Goal: Information Seeking & Learning: Learn about a topic

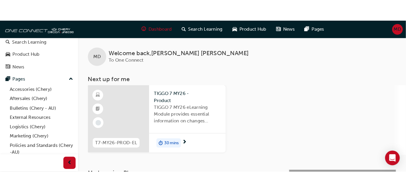
scroll to position [41, 0]
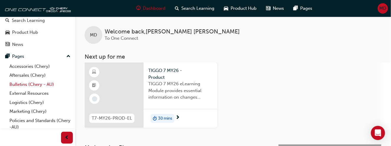
click at [37, 83] on link "Bulletins (Chery - AU)" at bounding box center [40, 84] width 66 height 9
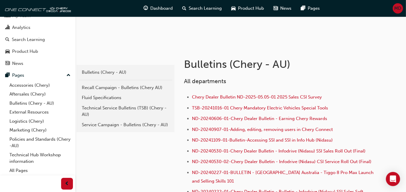
scroll to position [86, 0]
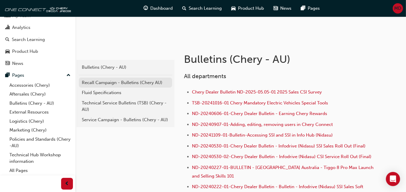
click at [103, 83] on div "Recall Campaign - Bulletins (Chery AU)" at bounding box center [125, 82] width 87 height 7
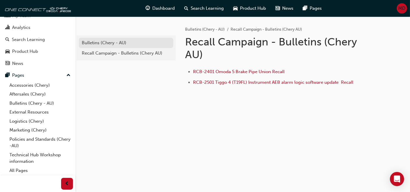
click at [104, 41] on div "Bulletins (Chery - AU)" at bounding box center [126, 43] width 89 height 7
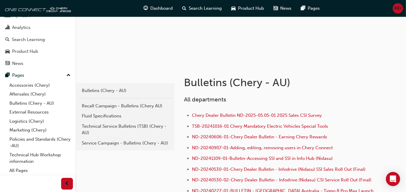
scroll to position [64, 0]
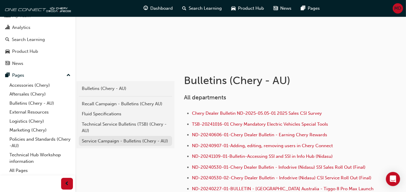
click at [128, 136] on link "Service Campaign - Bulletins (Chery - AU)" at bounding box center [125, 141] width 93 height 10
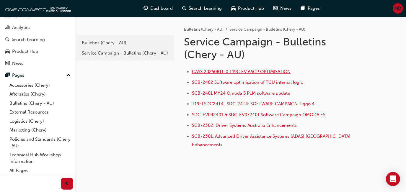
click at [248, 70] on span "CASS 20250811-0 T19C EV AACP OPTIMISATION" at bounding box center [241, 71] width 99 height 5
